Goal: Information Seeking & Learning: Learn about a topic

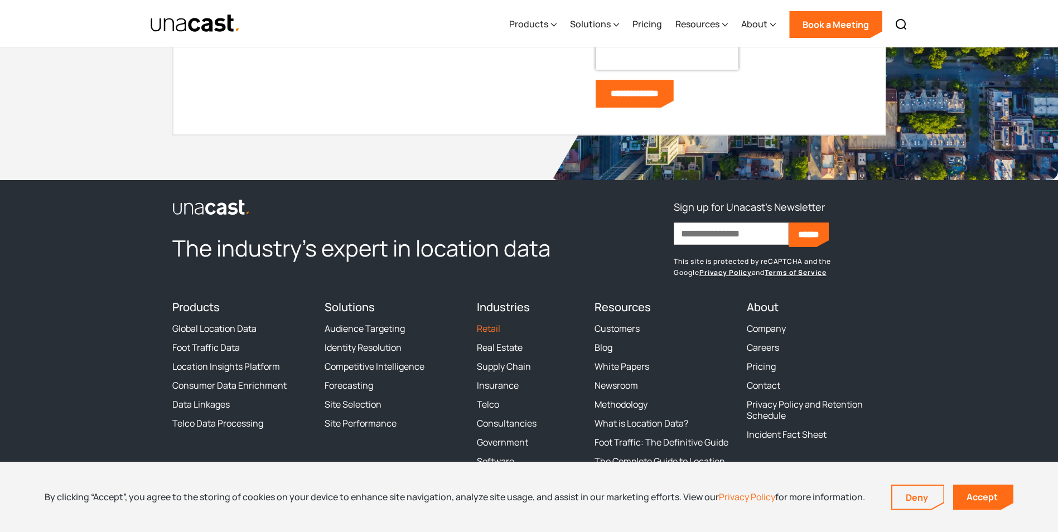
scroll to position [3956, 0]
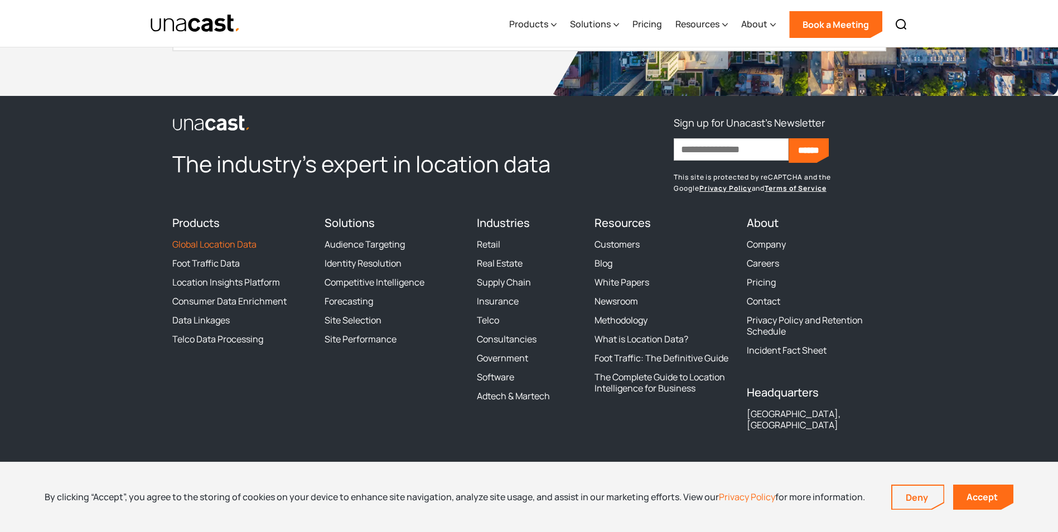
click at [209, 245] on link "Global Location Data" at bounding box center [214, 244] width 84 height 11
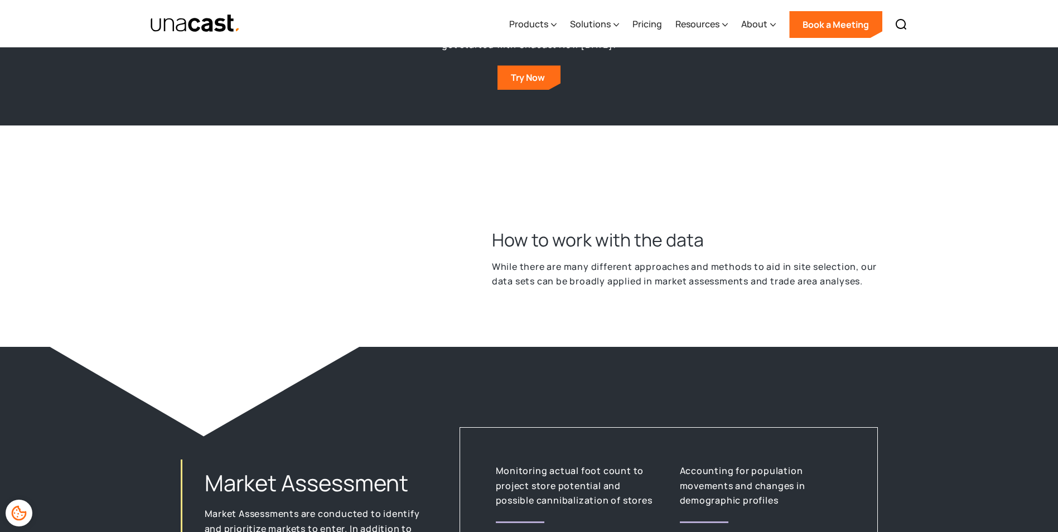
scroll to position [1059, 0]
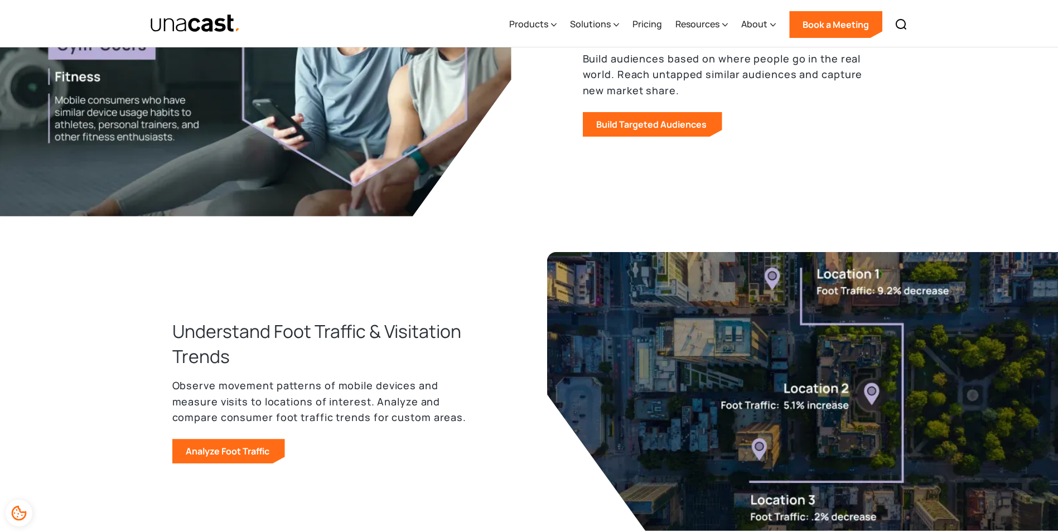
scroll to position [613, 0]
